Goal: Task Accomplishment & Management: Manage account settings

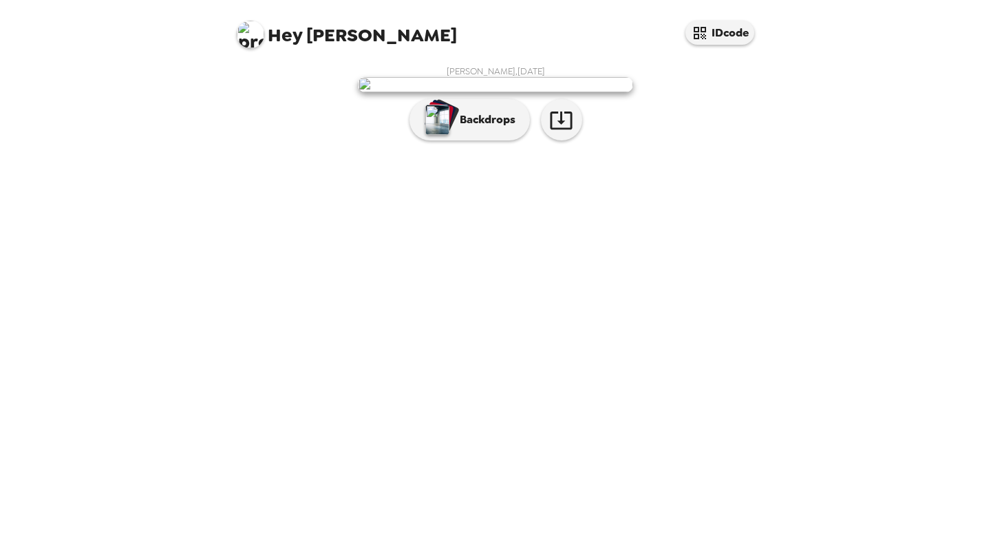
click at [492, 147] on div "[PERSON_NAME] , [DATE] Backdrops" at bounding box center [495, 106] width 523 height 82
click at [487, 140] on button "Backdrops" at bounding box center [470, 119] width 120 height 41
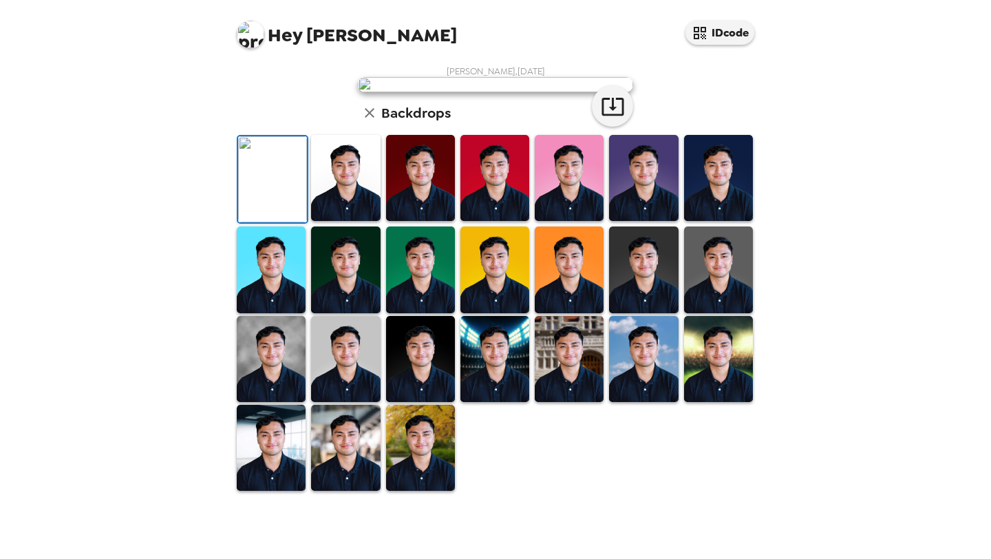
scroll to position [284, 0]
click at [399, 383] on img at bounding box center [420, 359] width 69 height 86
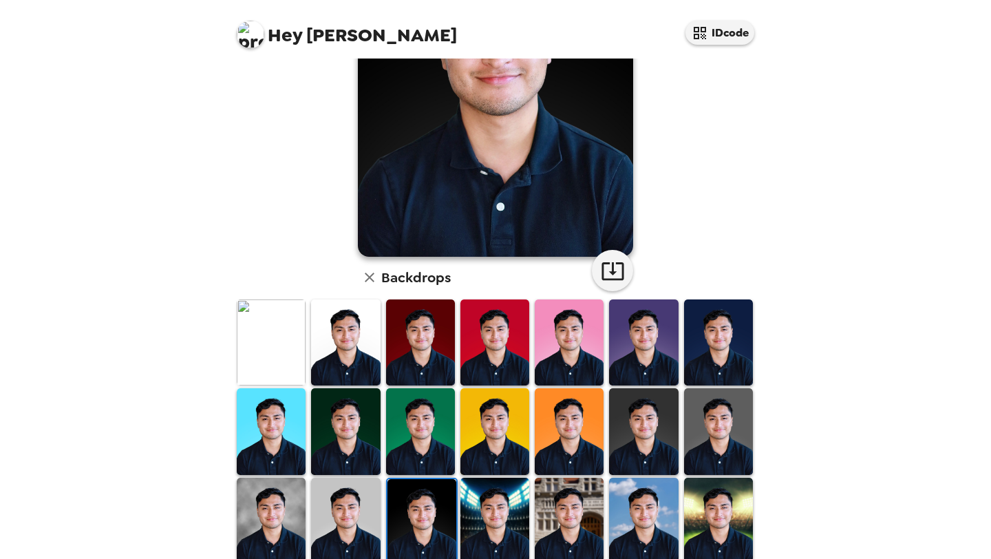
scroll to position [174, 0]
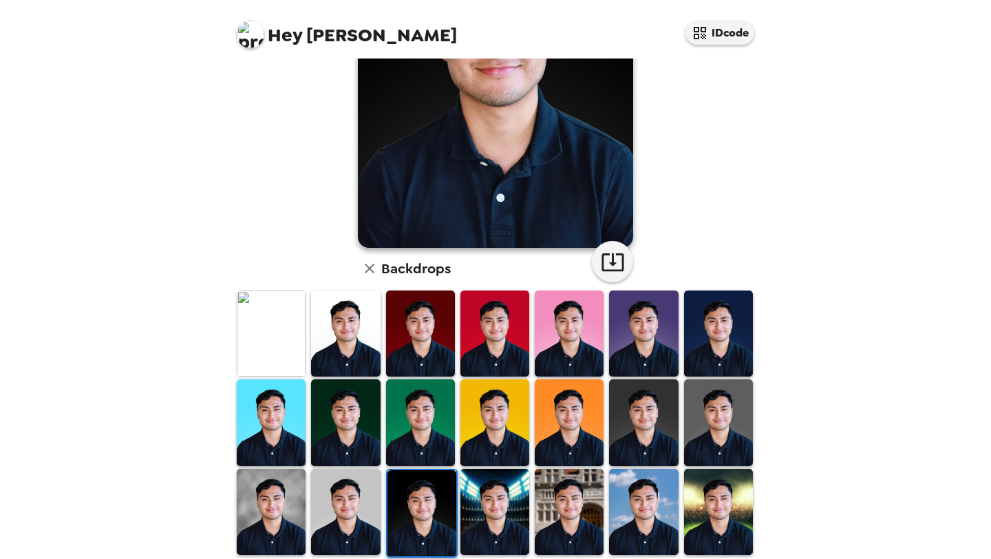
click at [365, 332] on img at bounding box center [345, 334] width 69 height 86
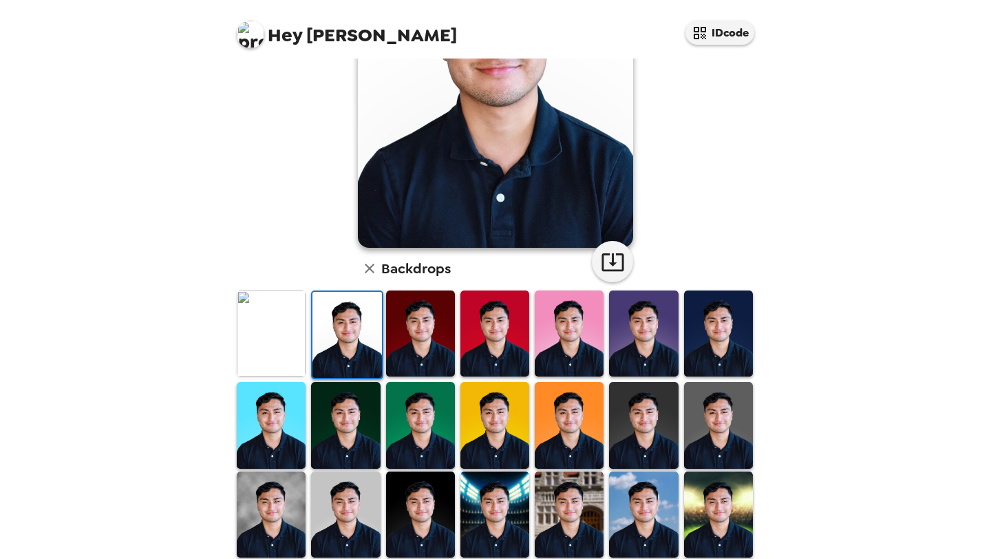
scroll to position [0, 0]
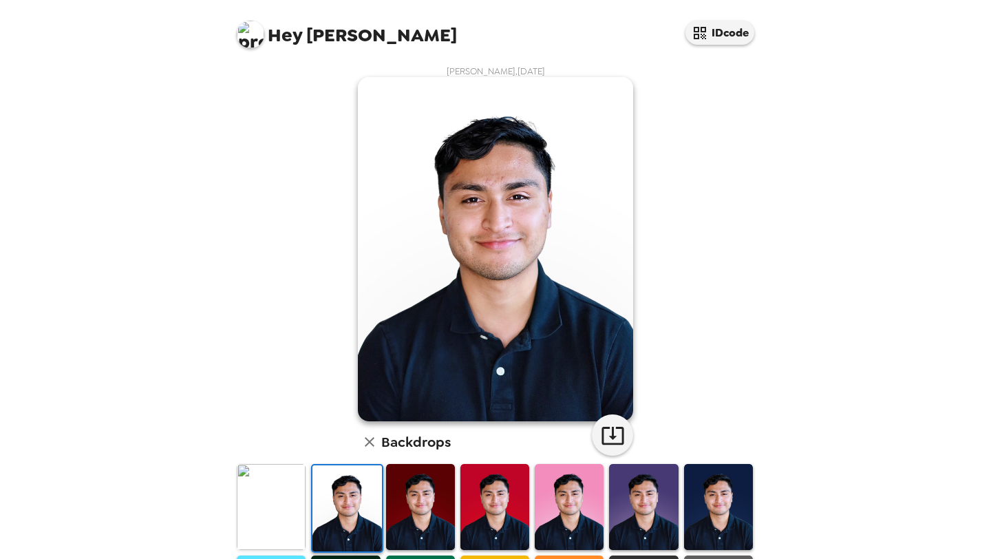
click at [274, 479] on img at bounding box center [271, 507] width 69 height 86
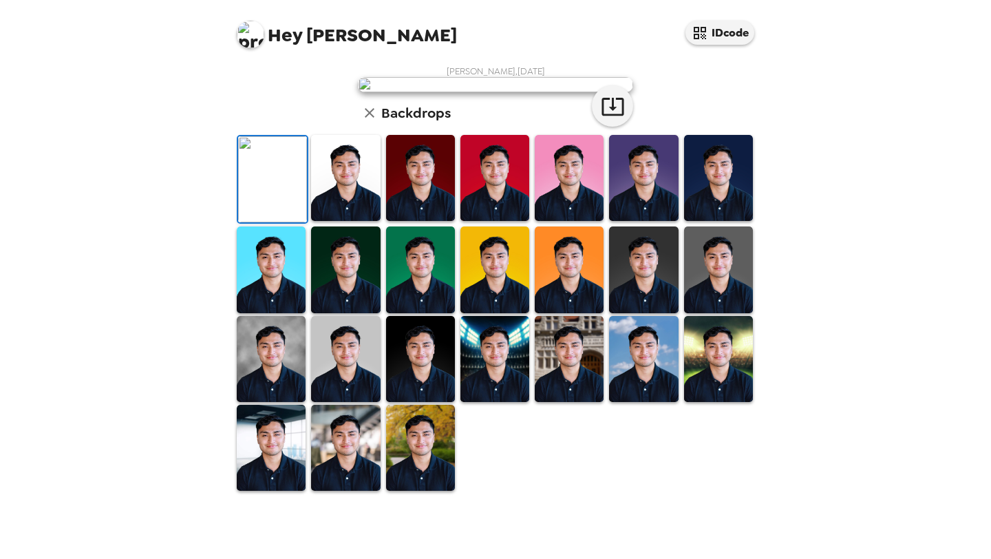
scroll to position [284, 0]
click at [286, 487] on img at bounding box center [271, 448] width 69 height 86
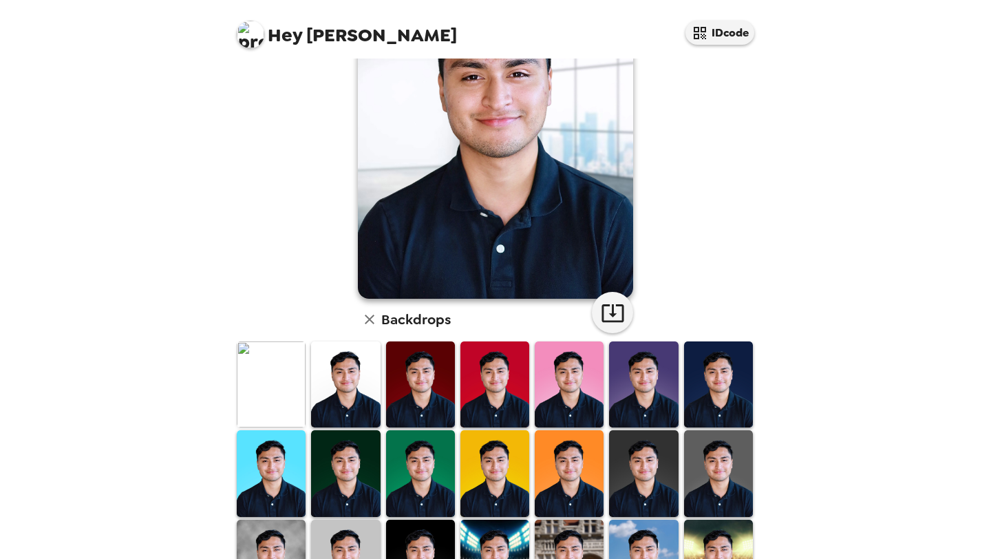
scroll to position [0, 0]
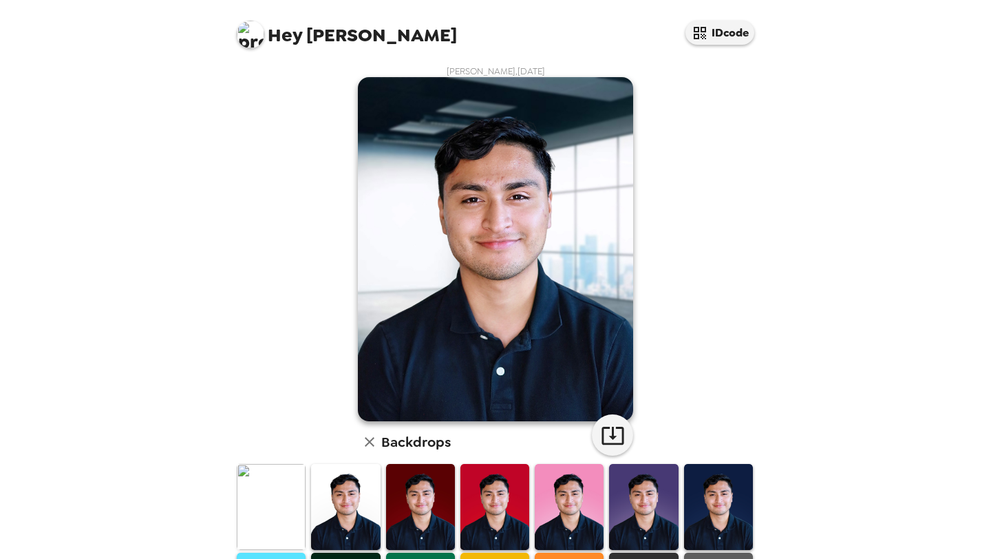
click at [293, 501] on img at bounding box center [271, 507] width 69 height 86
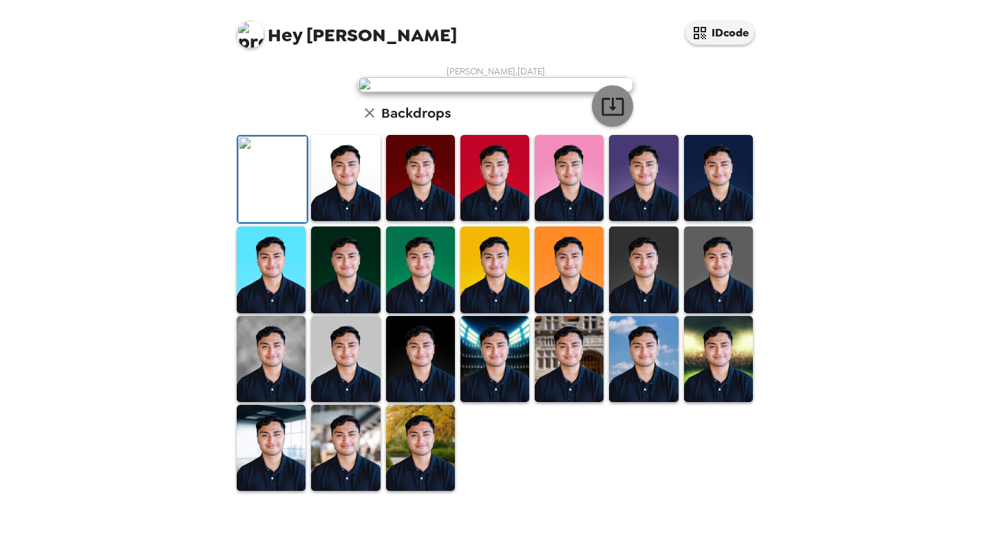
click at [602, 116] on icon "button" at bounding box center [613, 107] width 22 height 18
